Goal: Check status: Check status

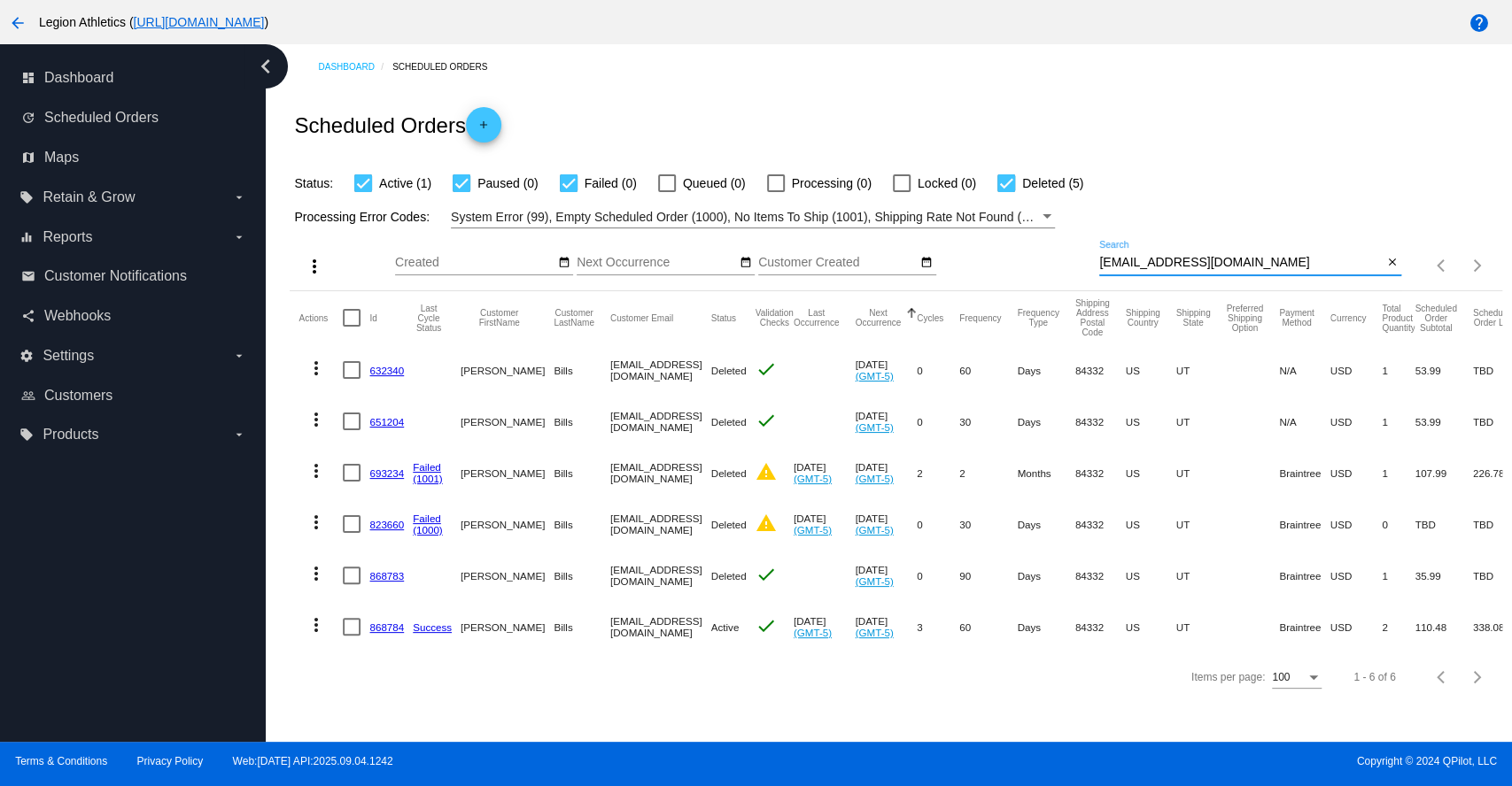
click at [1177, 260] on input "[EMAIL_ADDRESS][DOMAIN_NAME]" at bounding box center [1242, 263] width 284 height 14
click at [1177, 259] on input "[EMAIL_ADDRESS][DOMAIN_NAME]" at bounding box center [1242, 263] width 284 height 14
paste input "johnscalzi@hot"
type input "[EMAIL_ADDRESS][DOMAIN_NAME]"
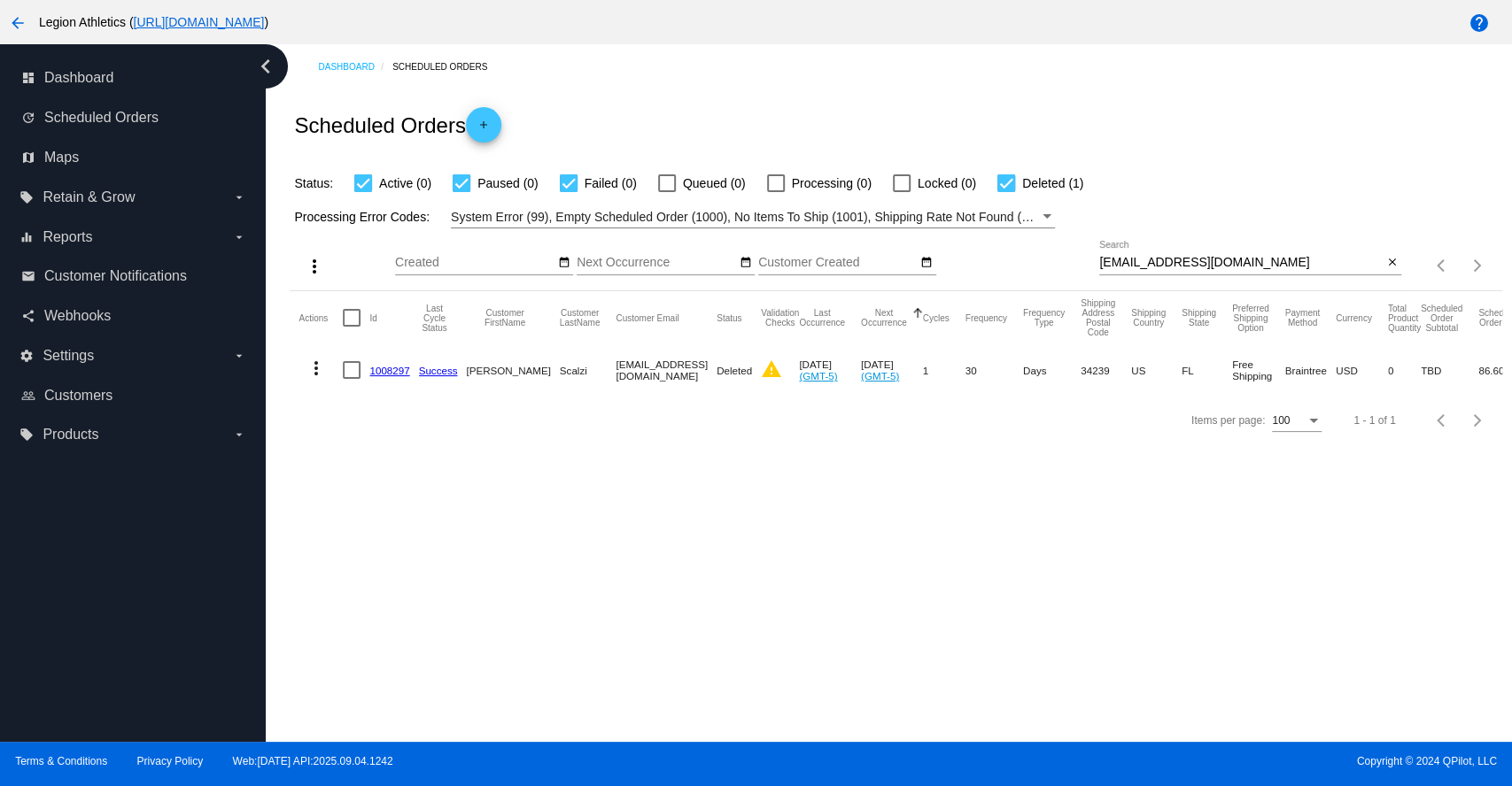
click at [388, 371] on link "1008297" at bounding box center [389, 370] width 40 height 11
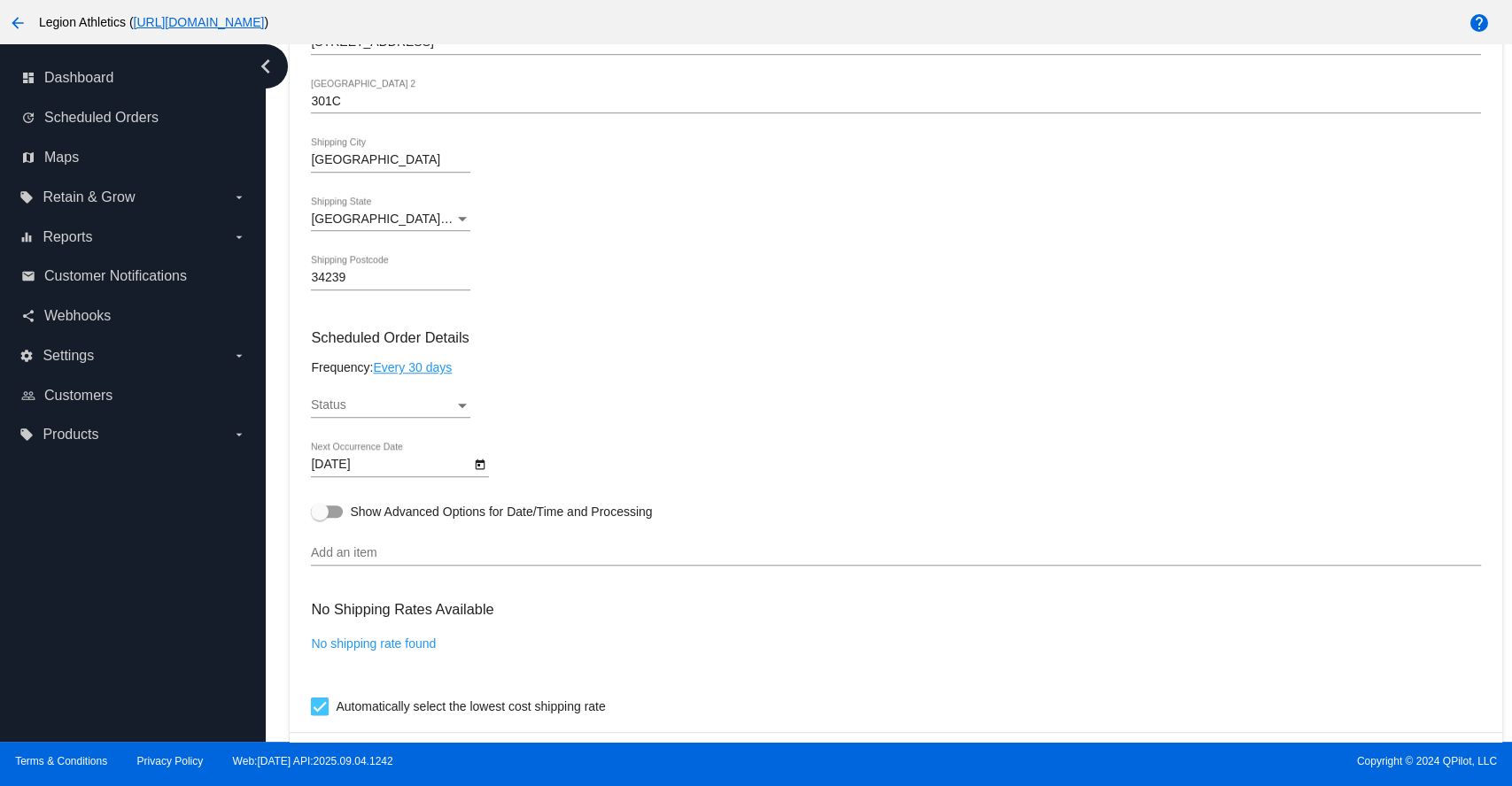
scroll to position [197, 0]
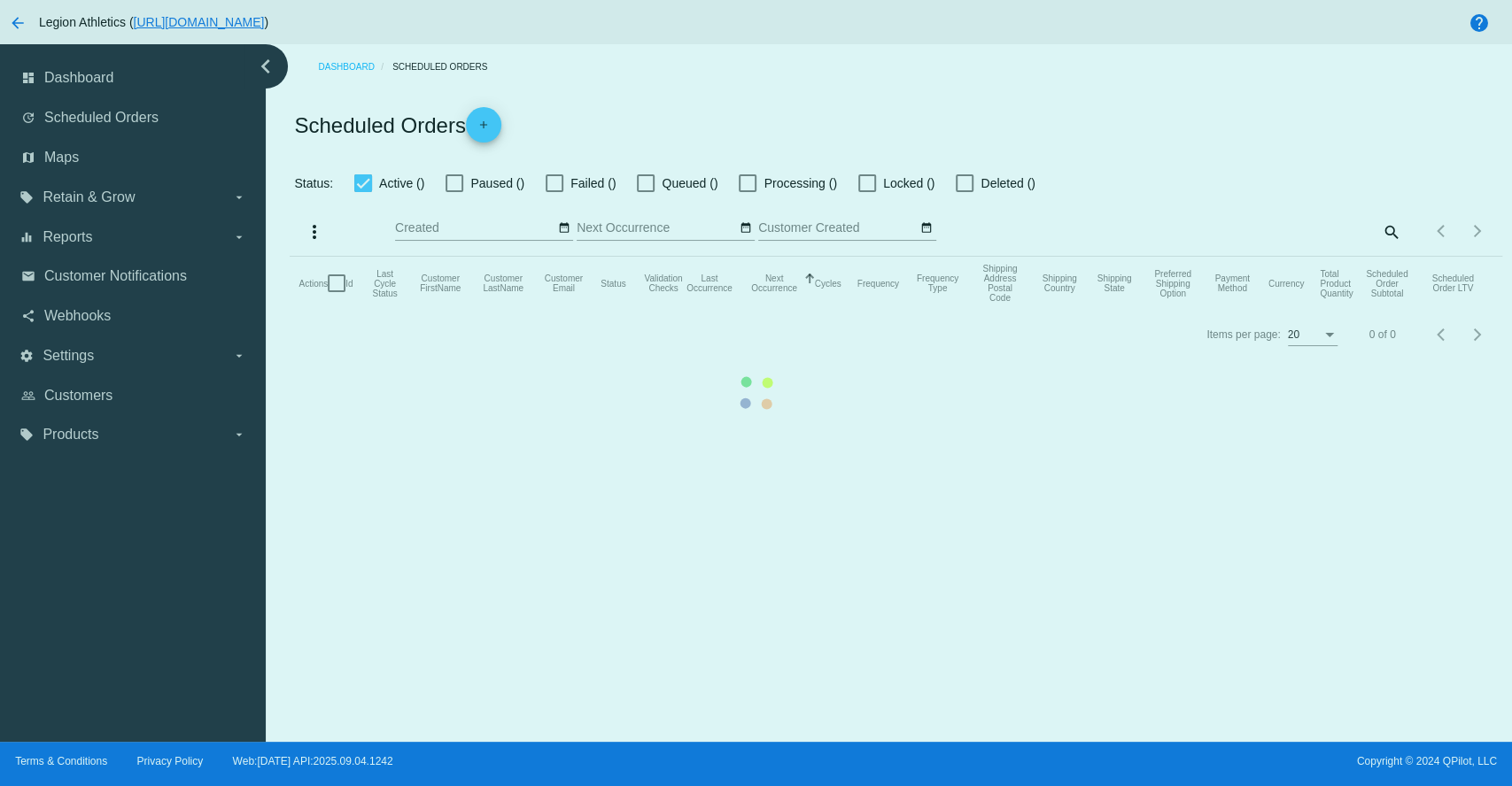
checkbox input "true"
